Goal: Understand process/instructions: Learn how to perform a task or action

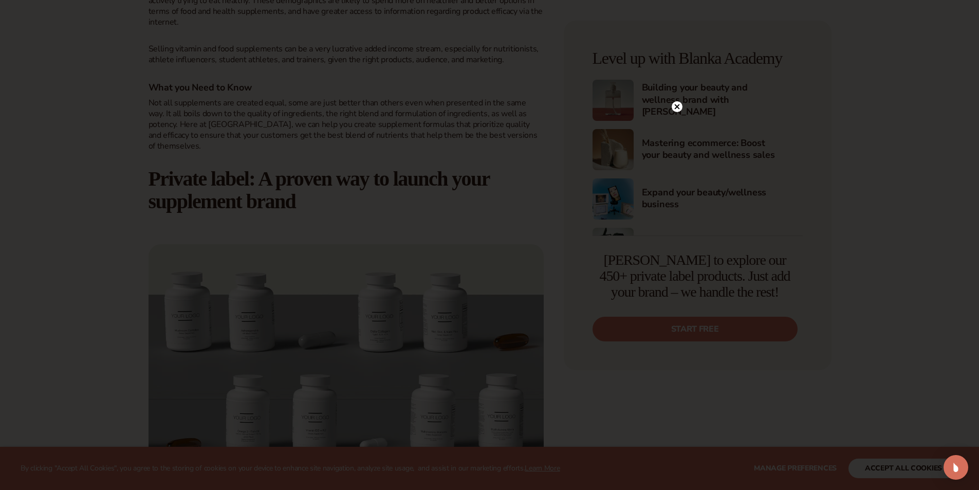
scroll to position [514, 0]
click at [676, 127] on icon at bounding box center [676, 127] width 5 height 5
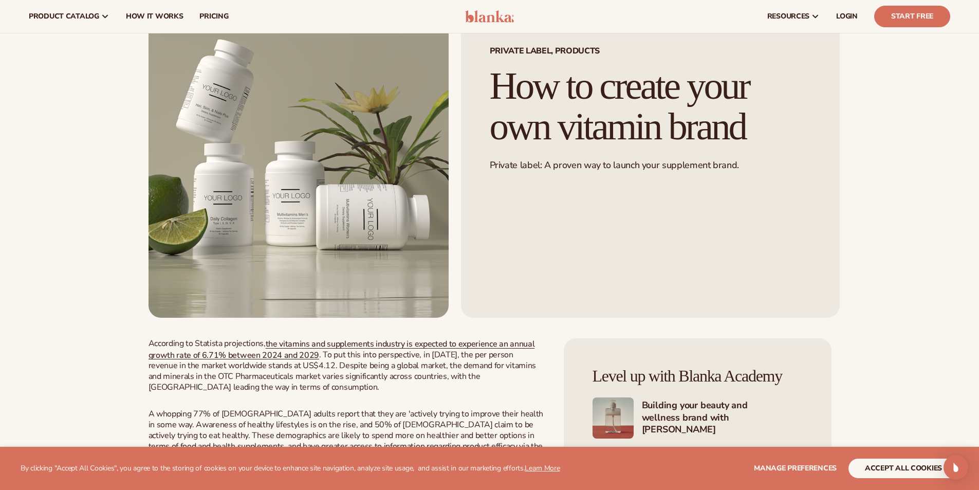
scroll to position [0, 0]
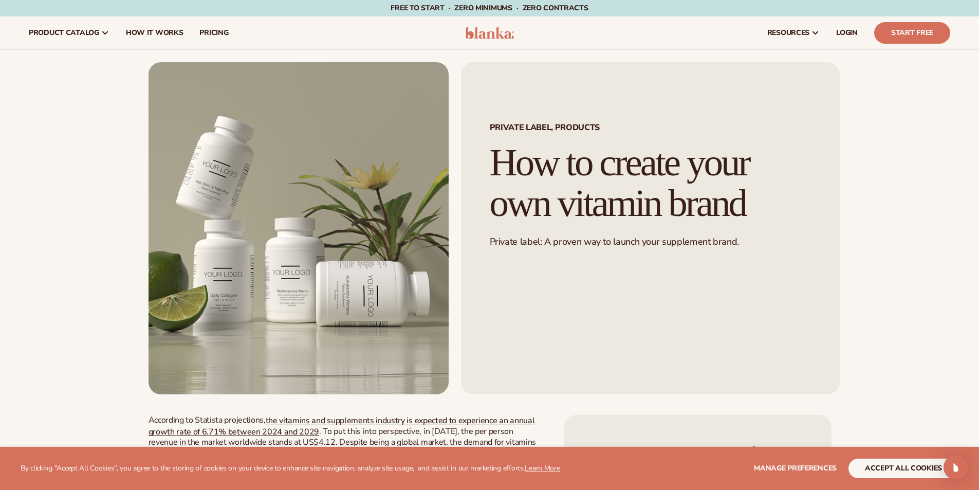
click at [505, 30] on img at bounding box center [489, 33] width 49 height 12
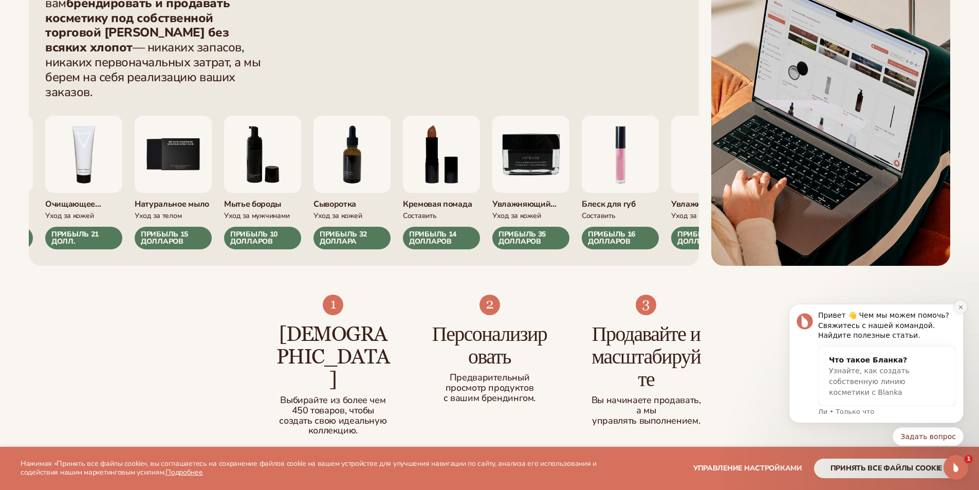
click at [954, 308] on button "Отклонить уведомление" at bounding box center [960, 306] width 13 height 13
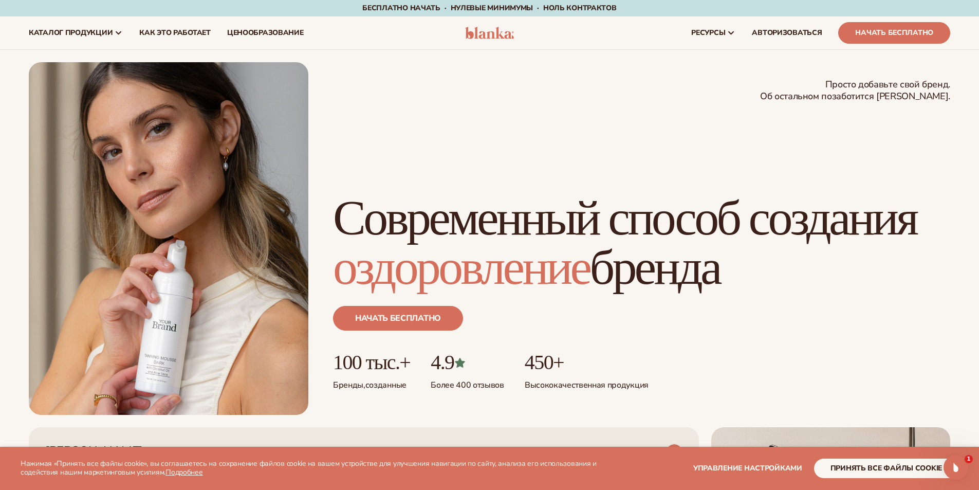
click at [486, 38] on img at bounding box center [489, 33] width 49 height 12
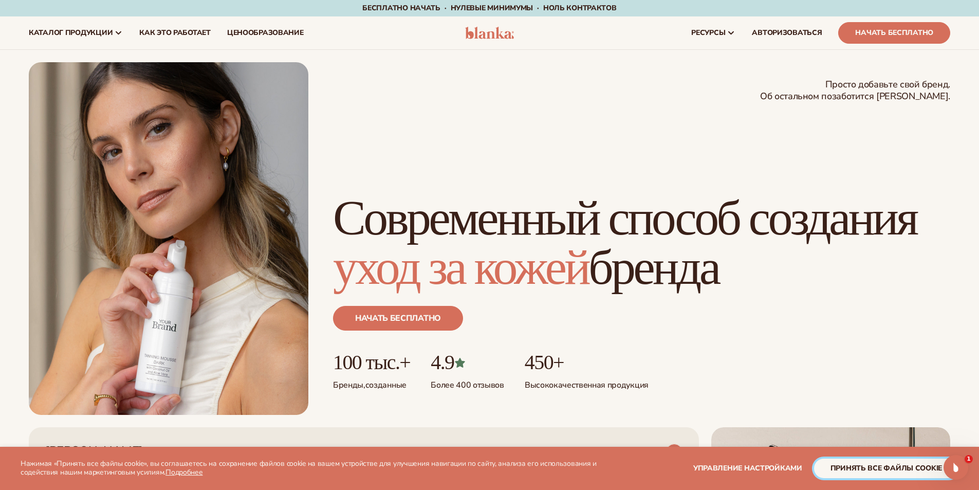
click at [875, 470] on font "принять все файлы cookie" at bounding box center [885, 468] width 111 height 10
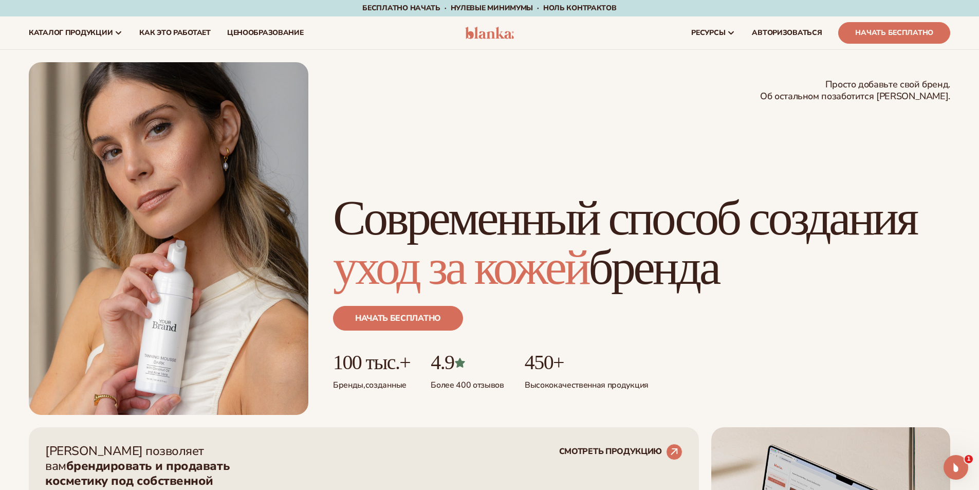
click at [504, 34] on img at bounding box center [489, 33] width 49 height 12
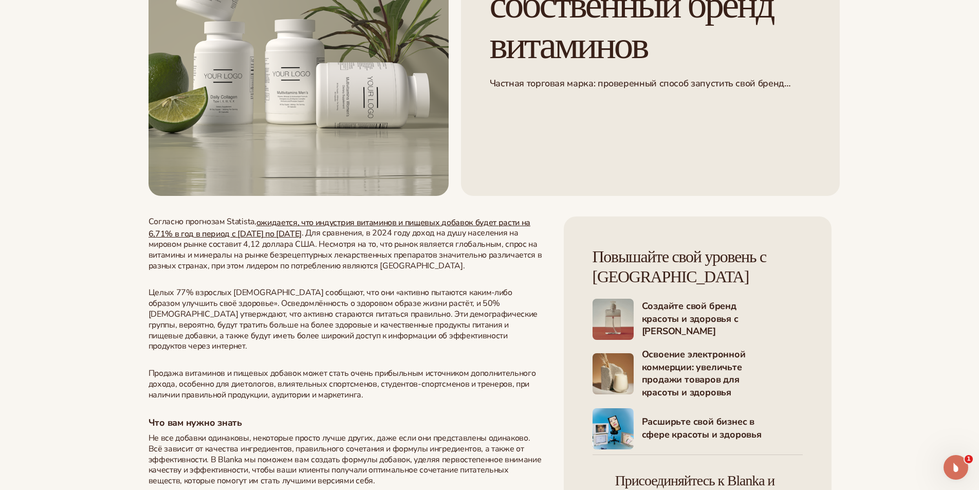
scroll to position [257, 0]
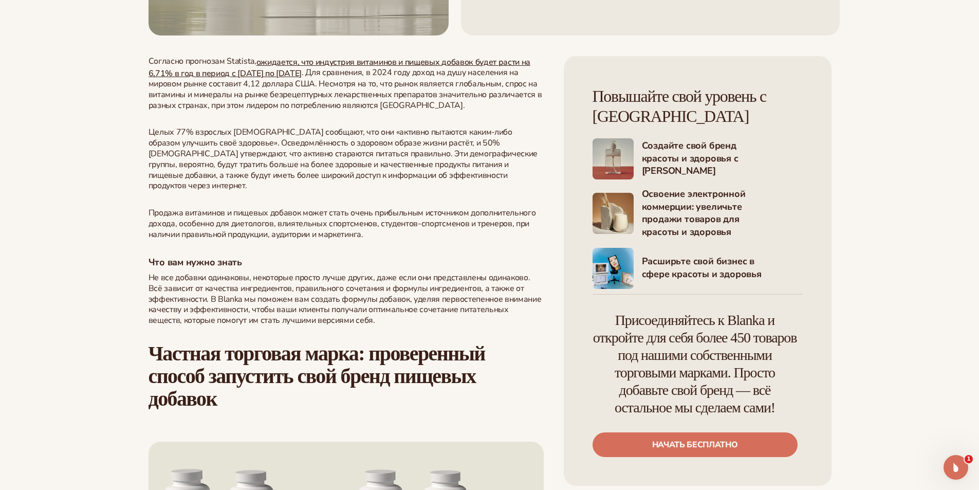
scroll to position [360, 0]
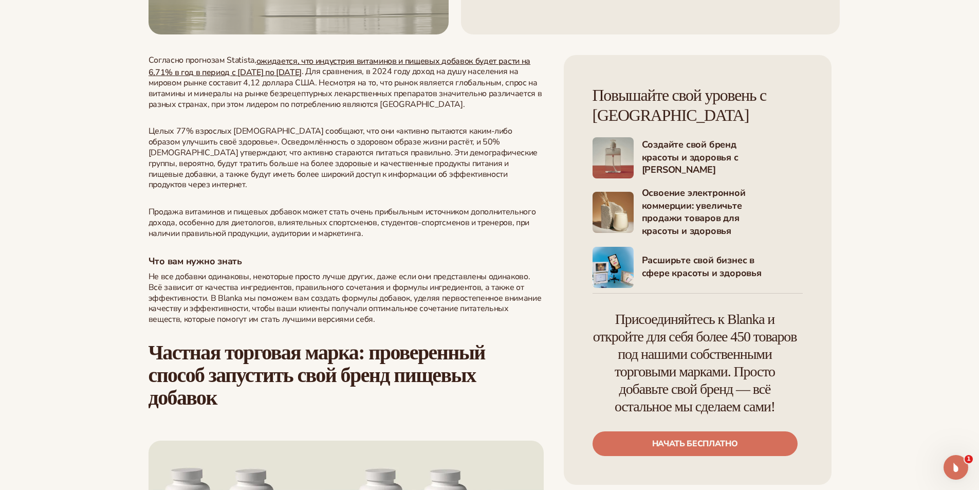
drag, startPoint x: 754, startPoint y: 114, endPoint x: 595, endPoint y: 119, distance: 158.3
click at [595, 119] on h4 "Повышайте свой уровень с [GEOGRAPHIC_DATA]" at bounding box center [697, 104] width 210 height 41
copy font "Blanka Academy"
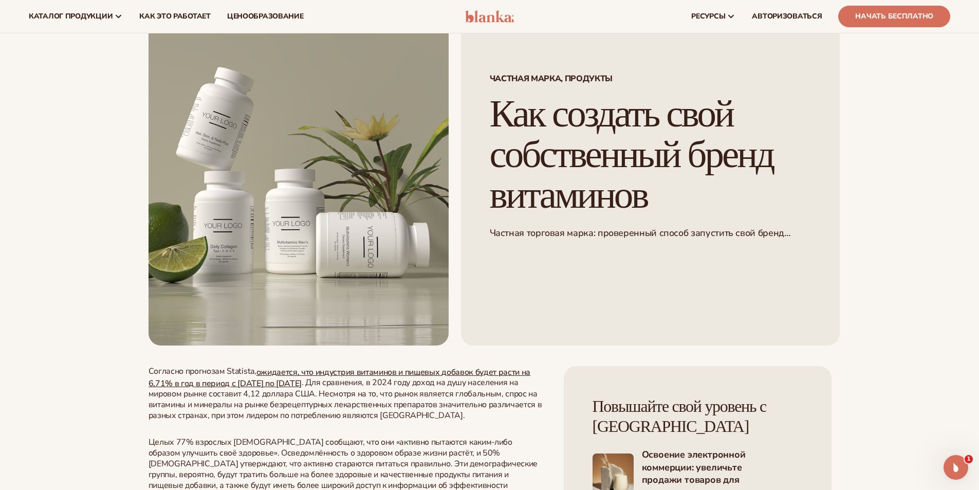
scroll to position [0, 0]
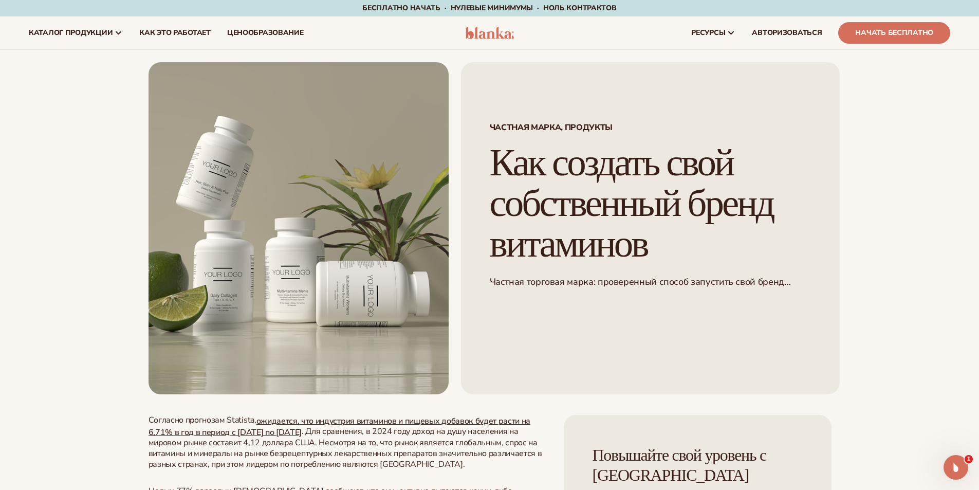
click at [492, 32] on img at bounding box center [489, 33] width 49 height 12
click at [189, 36] on font "Как это работает" at bounding box center [174, 33] width 71 height 10
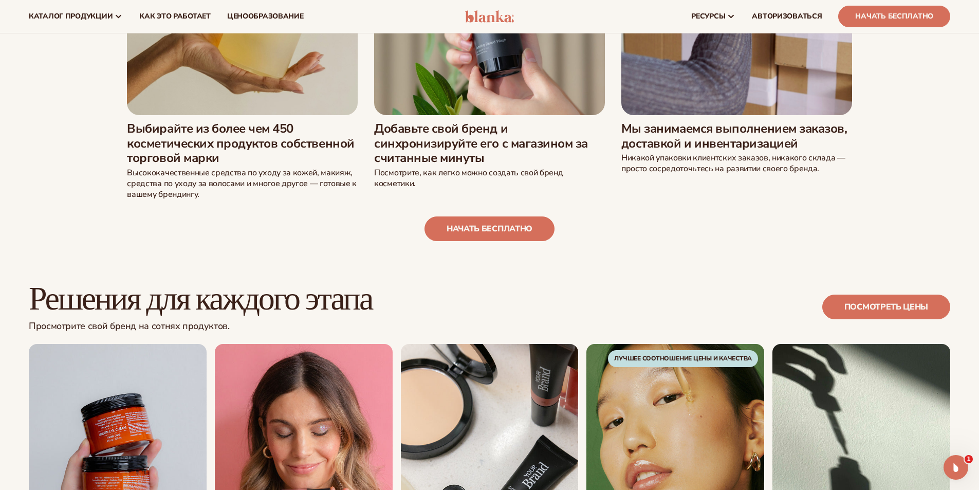
scroll to position [461, 0]
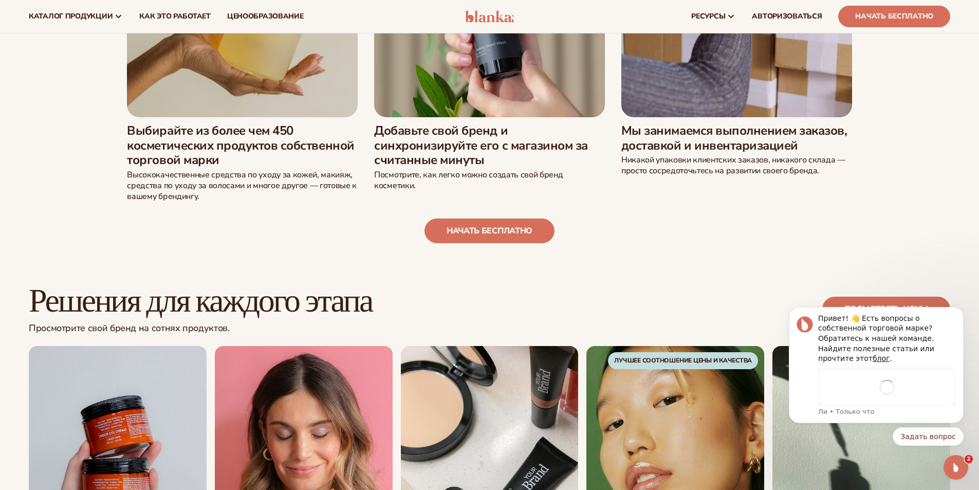
scroll to position [0, 0]
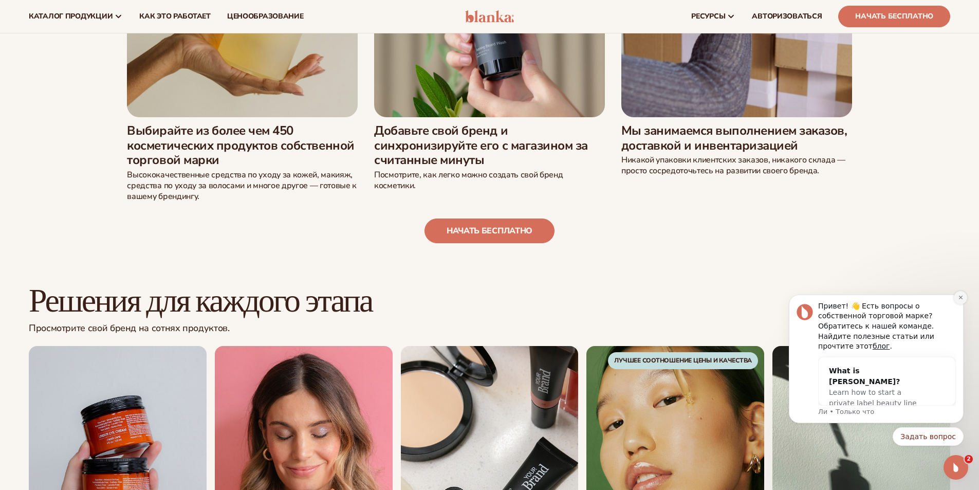
click at [964, 303] on button "Отклонить уведомление" at bounding box center [960, 297] width 13 height 13
